Goal: Information Seeking & Learning: Find specific fact

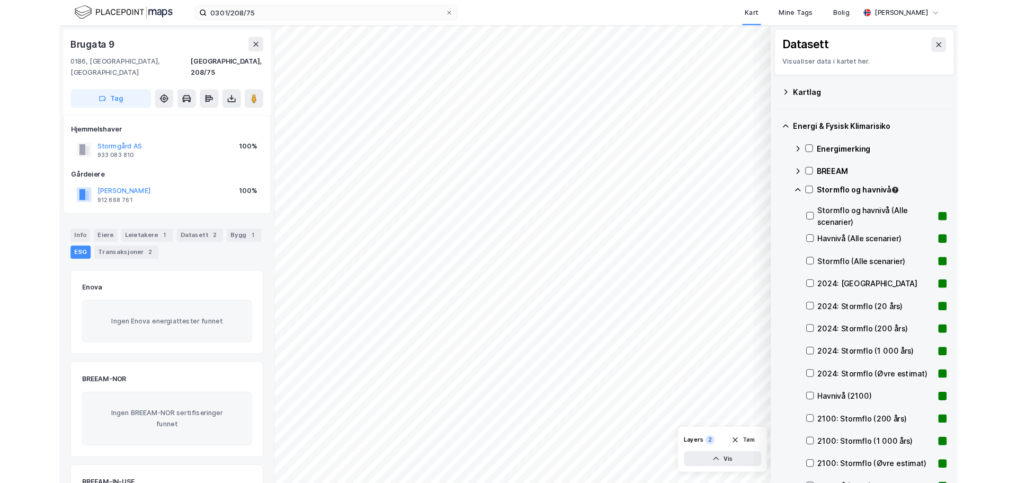
scroll to position [423, 0]
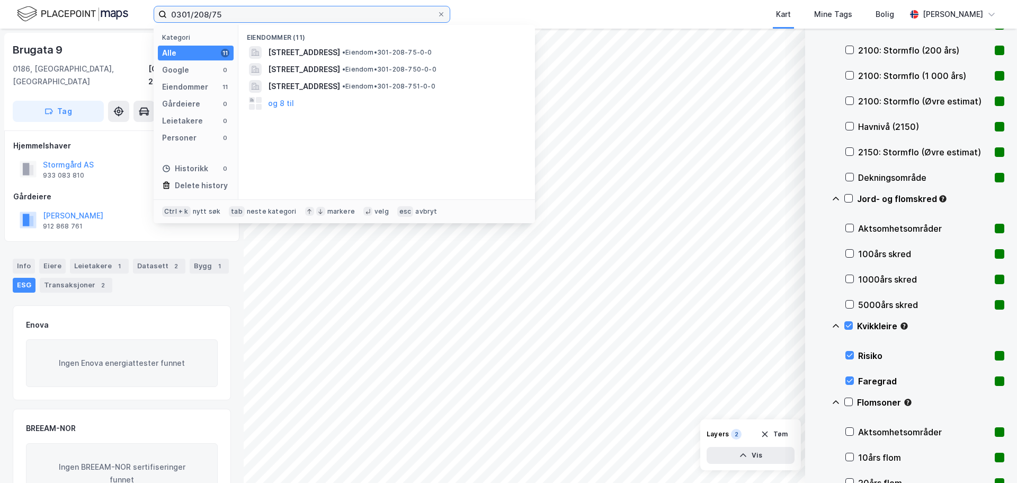
drag, startPoint x: 138, startPoint y: 3, endPoint x: 30, endPoint y: -7, distance: 108.6
click at [30, 0] on html "0301/208/75 Kategori Alle 11 Google 0 Eiendommer 11 Gårdeiere 0 Leietakere 0 Pe…" at bounding box center [508, 241] width 1017 height 483
click at [244, 17] on input "0301/215/39/0/1" at bounding box center [302, 14] width 270 height 16
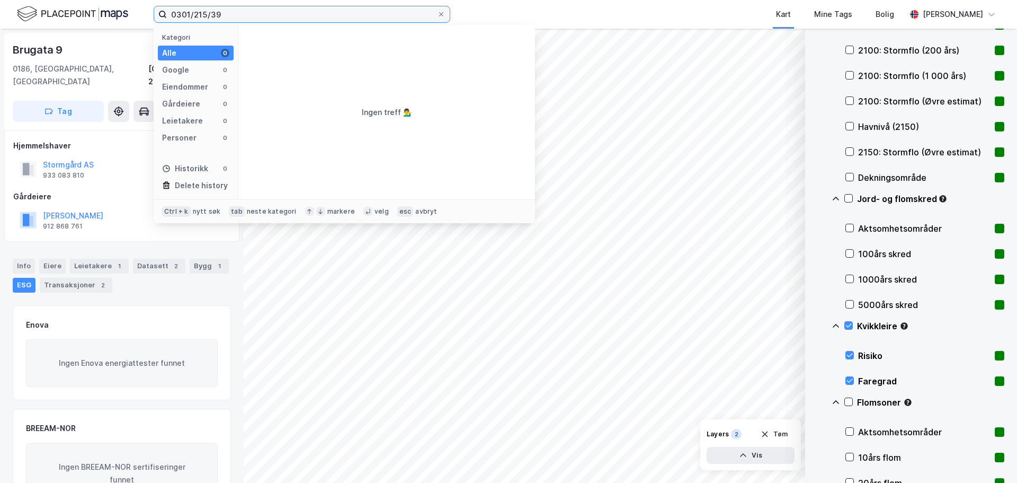
type input "0301/215/39"
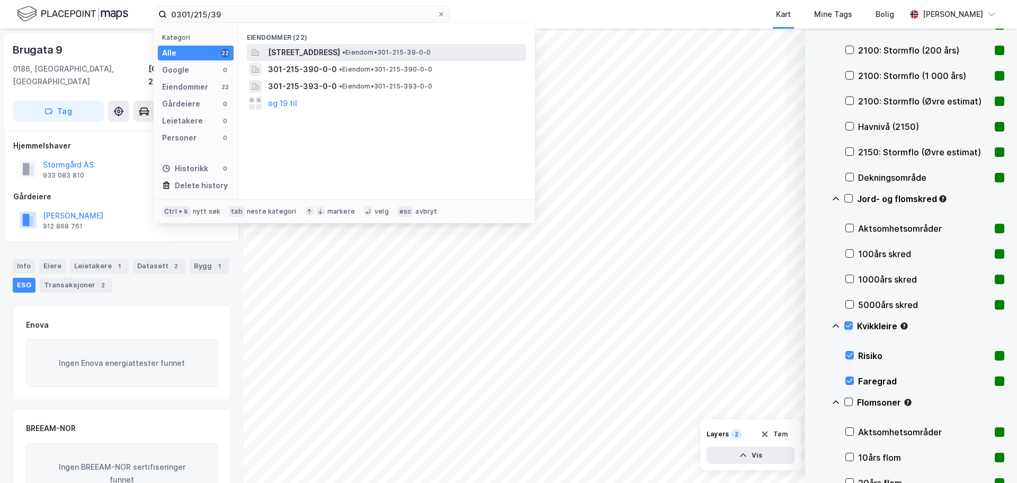
click at [302, 55] on span "[STREET_ADDRESS]" at bounding box center [304, 52] width 72 height 13
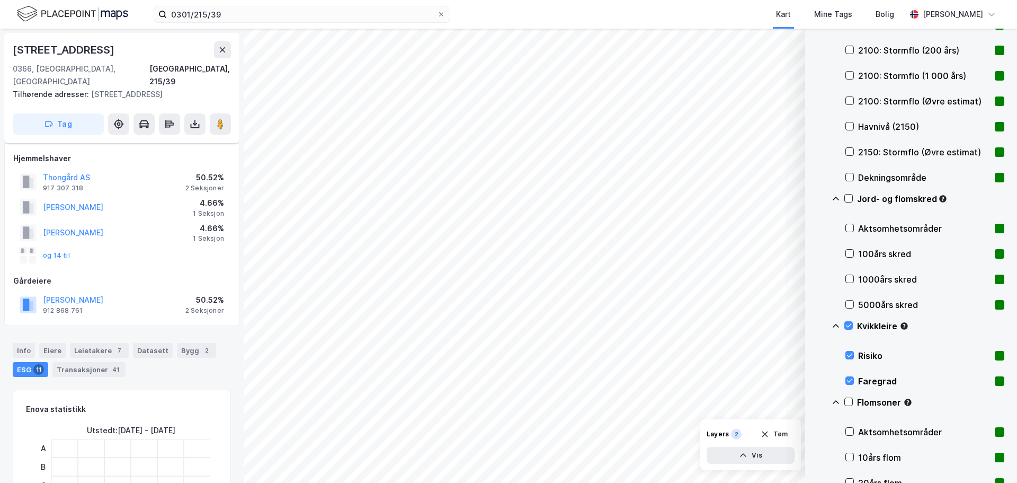
scroll to position [159, 0]
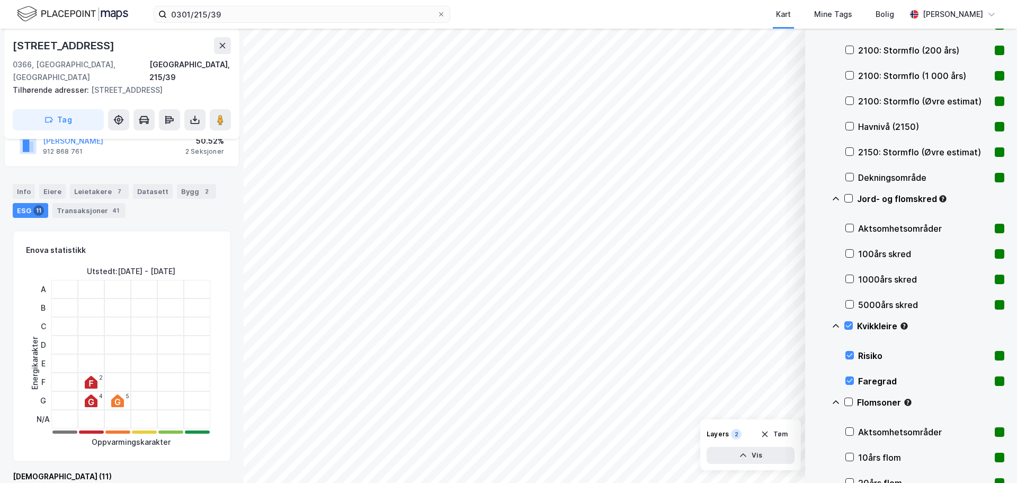
click at [51, 184] on div "Eiere" at bounding box center [52, 191] width 26 height 15
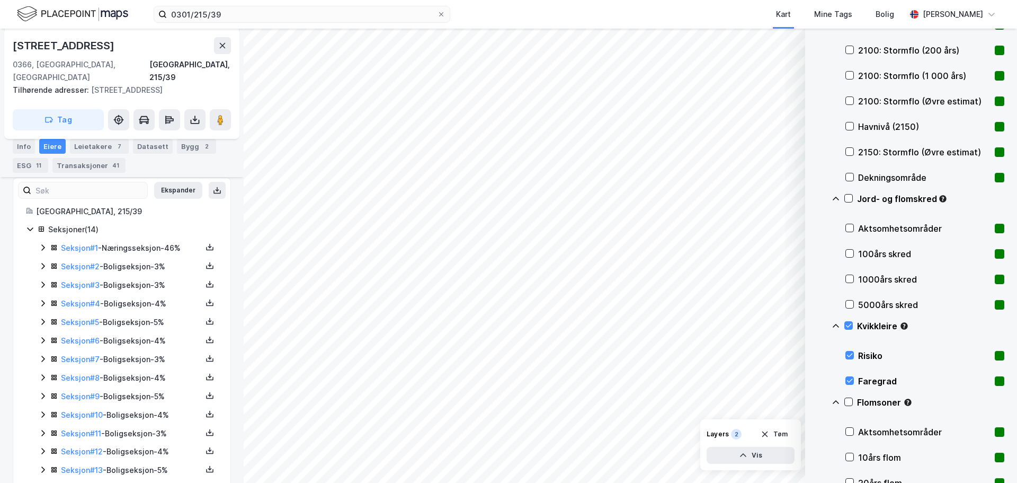
scroll to position [238, 0]
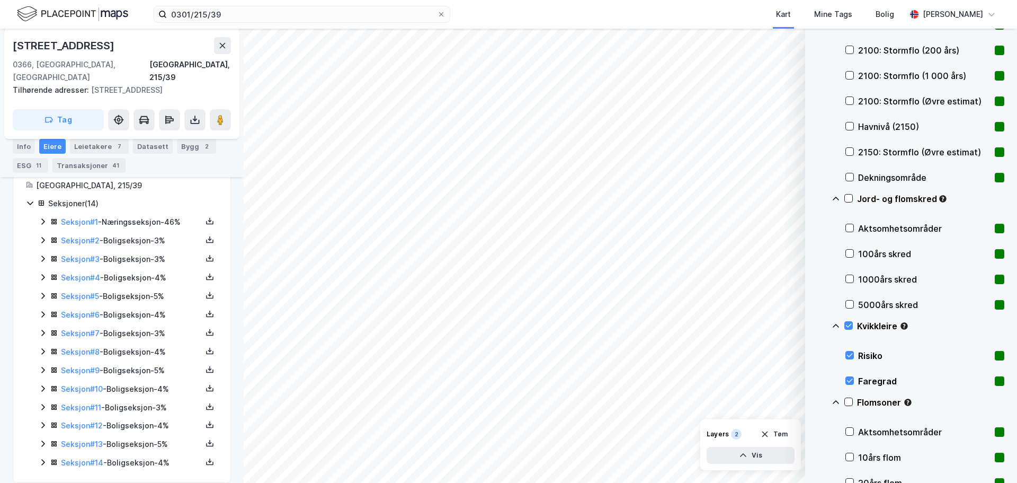
click at [129, 216] on div "Seksjon # 1 - Næringsseksjon - 46%" at bounding box center [131, 222] width 141 height 13
click at [86, 290] on link "Seksjon # 2" at bounding box center [80, 294] width 39 height 9
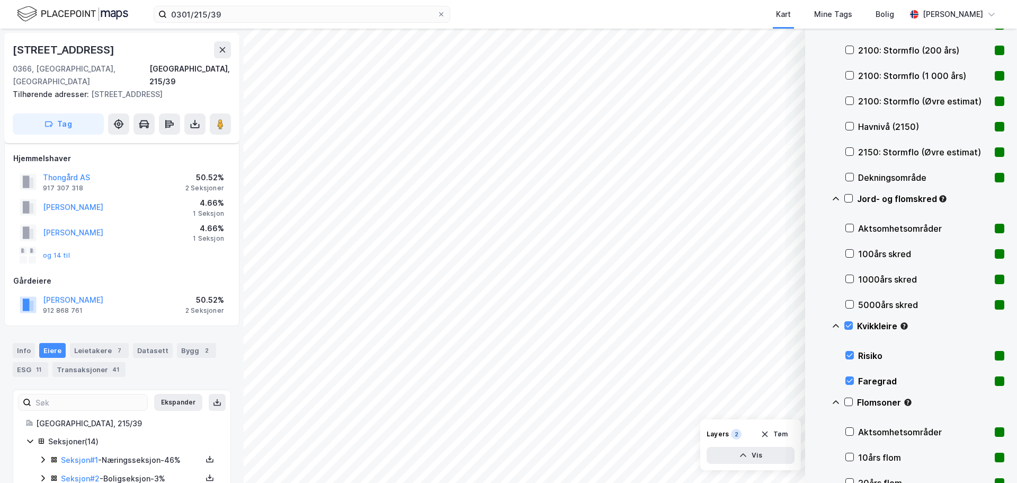
scroll to position [36, 0]
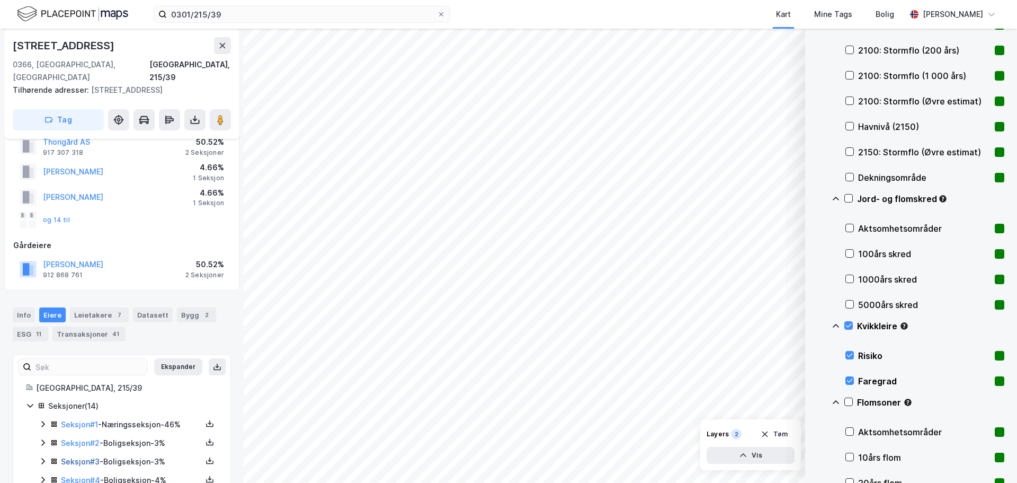
click at [91, 457] on link "Seksjon # 3" at bounding box center [80, 461] width 39 height 9
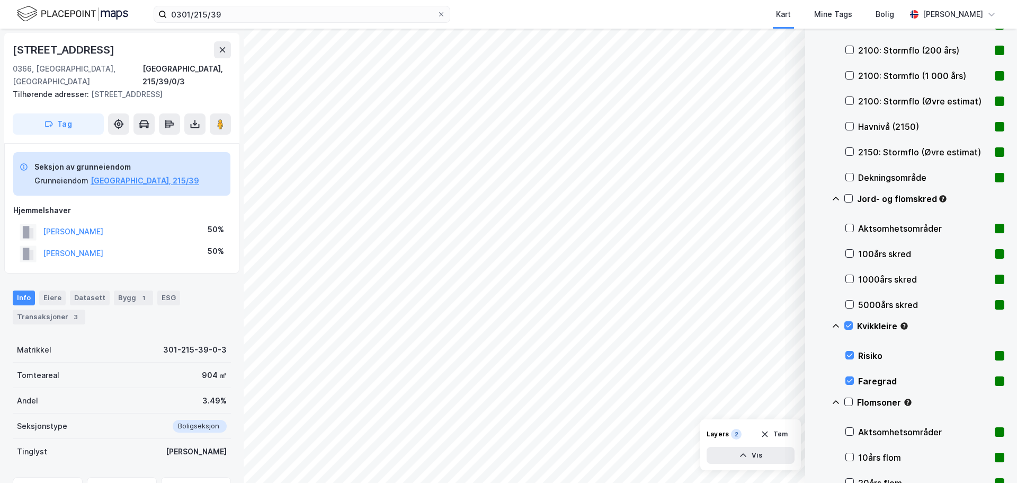
scroll to position [36, 0]
